Goal: Task Accomplishment & Management: Use online tool/utility

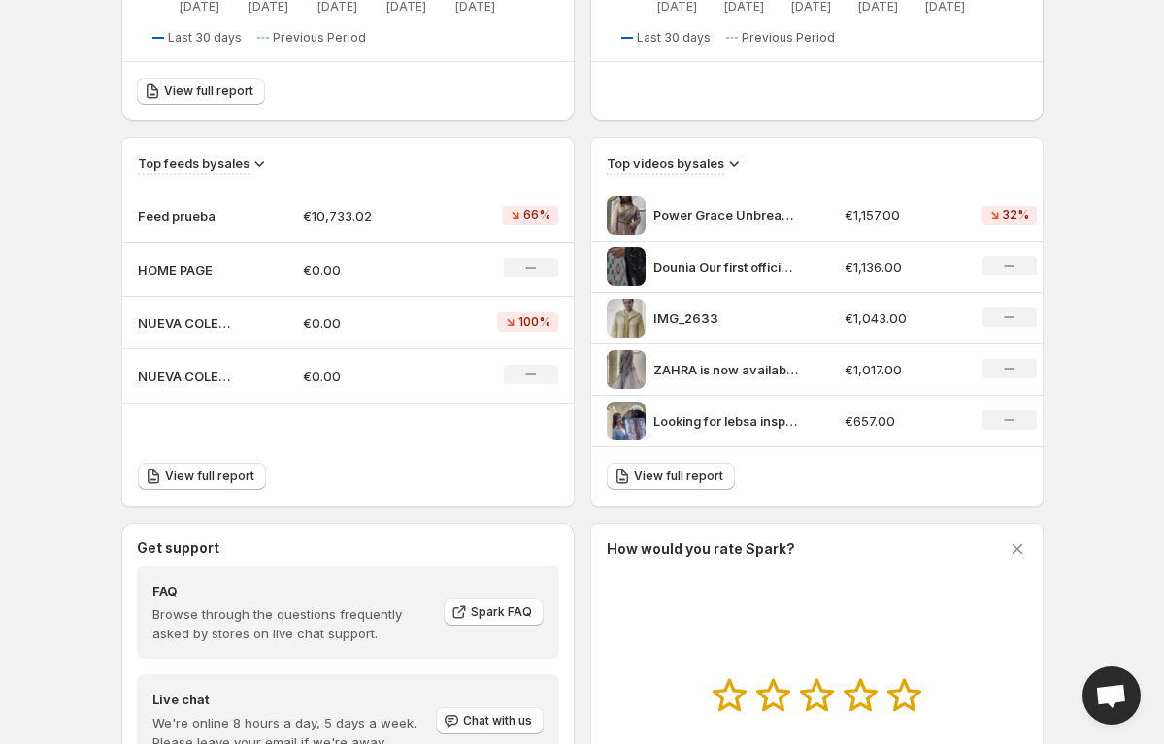
scroll to position [547, 0]
click at [318, 212] on p "€10,733.02" at bounding box center [370, 217] width 135 height 19
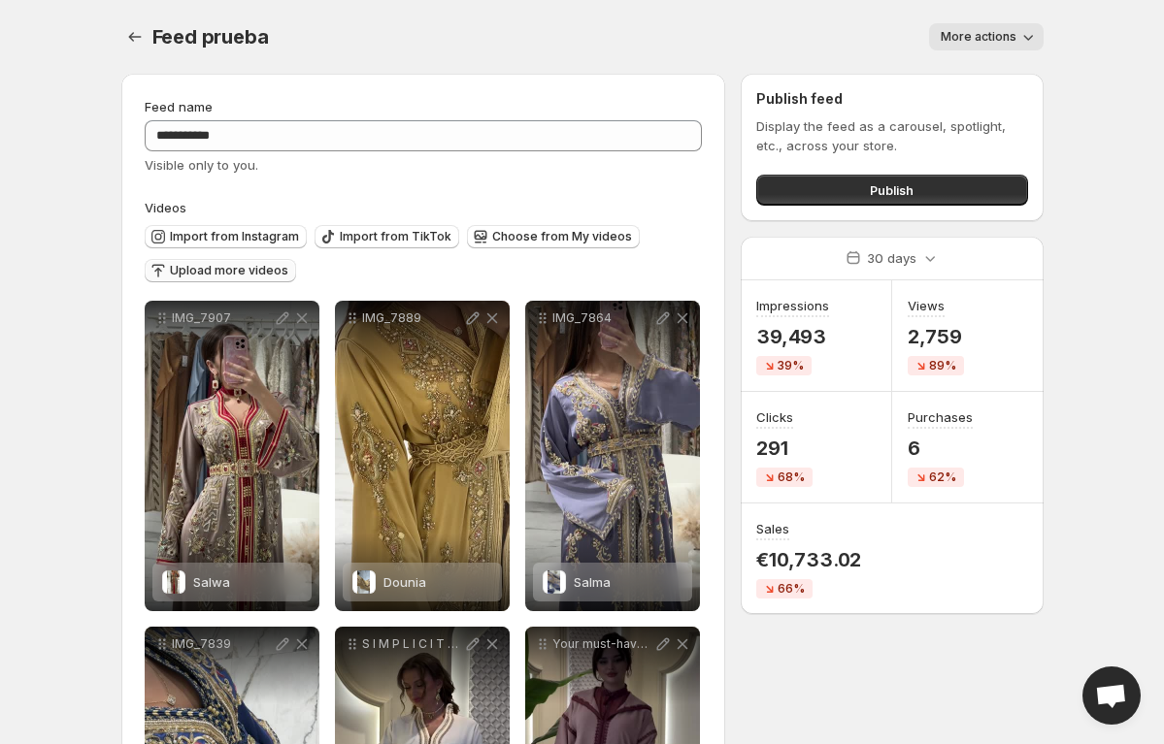
click at [261, 270] on span "Upload more videos" at bounding box center [229, 271] width 118 height 16
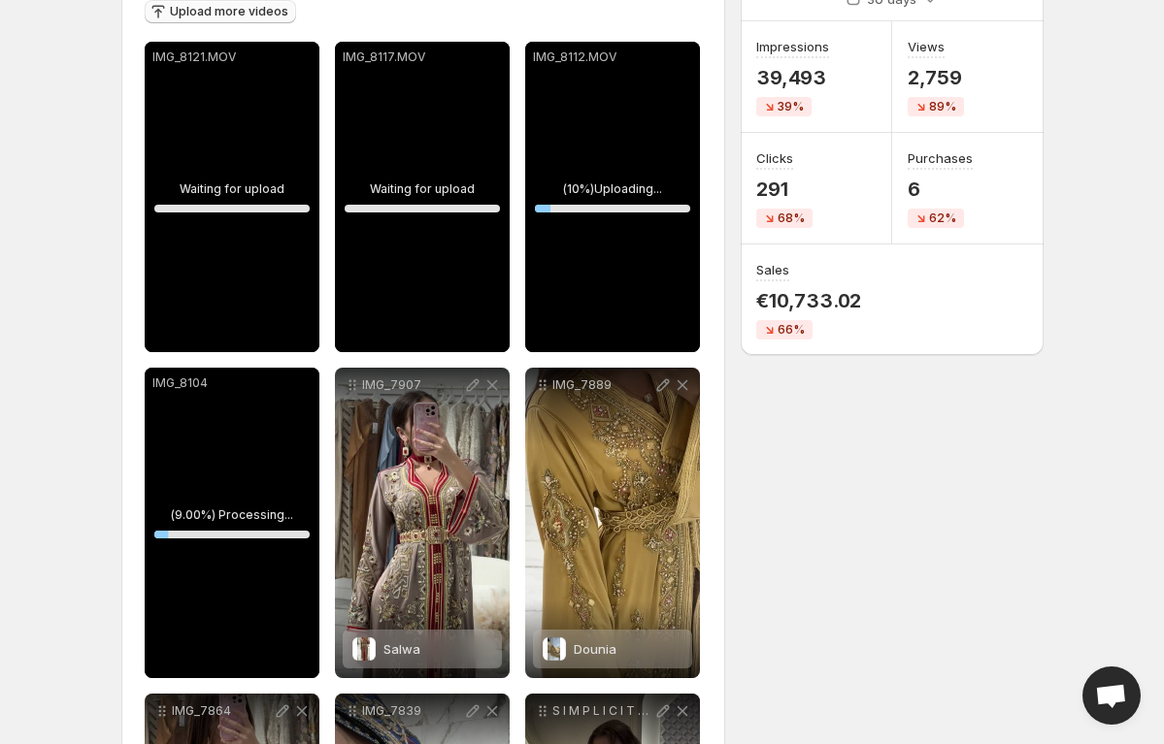
scroll to position [264, 0]
